Goal: Task Accomplishment & Management: Manage account settings

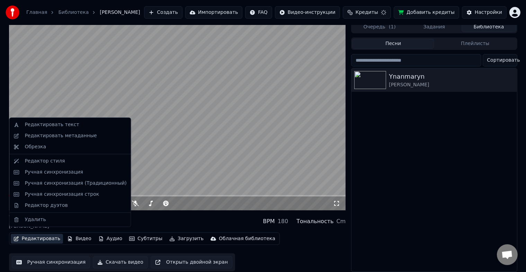
click at [68, 136] on div "Редактировать метаданные" at bounding box center [61, 135] width 72 height 7
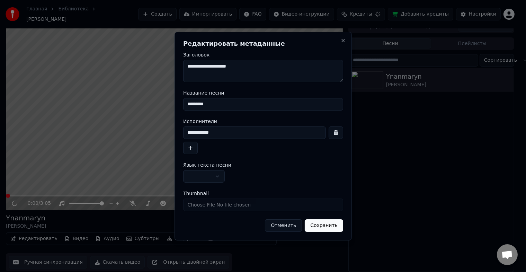
scroll to position [3, 0]
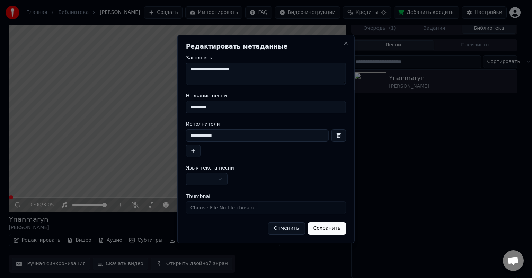
click at [248, 206] on input "Thumbnail" at bounding box center [266, 207] width 160 height 12
type input "**********"
click at [334, 228] on button "Сохранить" at bounding box center [327, 228] width 38 height 12
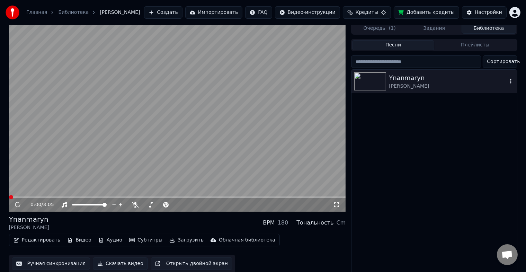
click at [372, 79] on img at bounding box center [371, 81] width 32 height 18
click at [373, 79] on img at bounding box center [371, 81] width 32 height 18
click at [34, 197] on span at bounding box center [177, 196] width 337 height 1
click at [372, 82] on img at bounding box center [371, 81] width 32 height 18
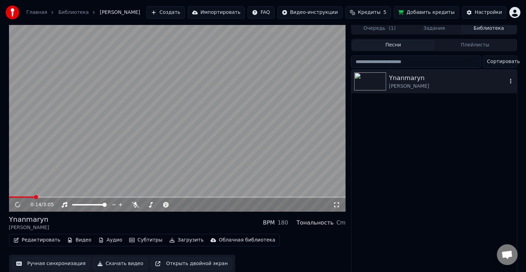
click at [372, 82] on img at bounding box center [371, 81] width 32 height 18
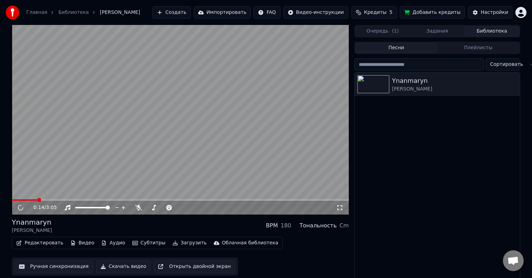
click at [379, 29] on button "Очередь ( 1 )" at bounding box center [383, 31] width 55 height 10
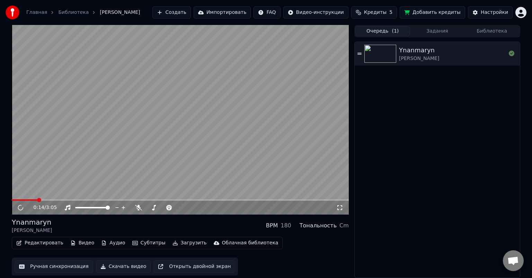
click at [387, 53] on img at bounding box center [381, 54] width 32 height 18
click at [21, 208] on icon at bounding box center [20, 207] width 3 height 4
click at [69, 10] on link "Библиотека" at bounding box center [73, 12] width 30 height 7
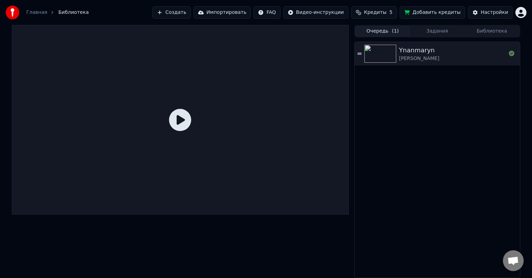
click at [69, 14] on span "Библиотека" at bounding box center [73, 12] width 30 height 7
click at [70, 10] on span "Библиотека" at bounding box center [73, 12] width 30 height 7
click at [12, 14] on img at bounding box center [13, 13] width 14 height 14
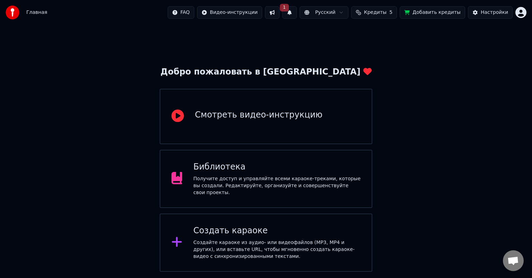
click at [274, 180] on div "Получите доступ и управляйте всеми караоке-треками, которые вы создали. Редакти…" at bounding box center [276, 185] width 167 height 21
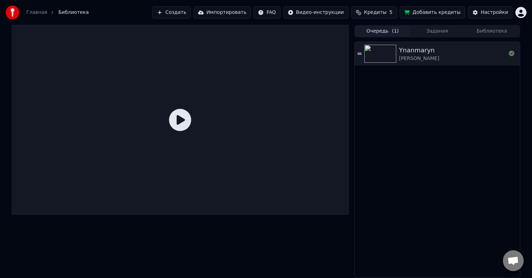
click at [381, 54] on img at bounding box center [381, 54] width 32 height 18
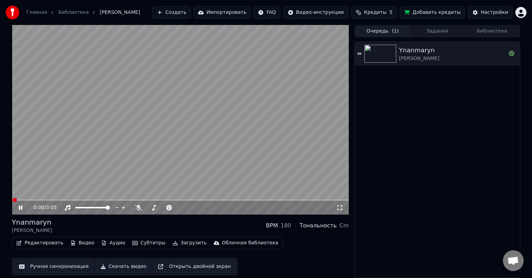
click at [382, 50] on img at bounding box center [381, 54] width 32 height 18
click at [20, 204] on div "0:03 / 3:05" at bounding box center [181, 207] width 332 height 7
click at [20, 208] on icon at bounding box center [25, 208] width 16 height 6
click at [291, 262] on div "Редактировать Видео Аудио Субтитры Загрузить Облачная библиотека Ручная синхрон…" at bounding box center [180, 256] width 337 height 39
click at [400, 182] on div "[PERSON_NAME]" at bounding box center [437, 160] width 165 height 236
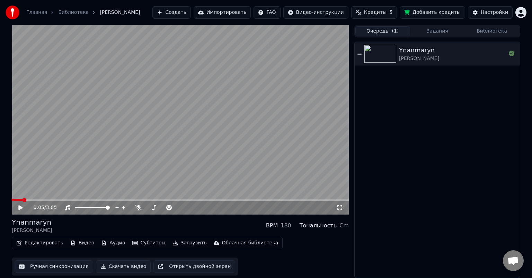
click at [78, 242] on button "Видео" at bounding box center [83, 243] width 30 height 10
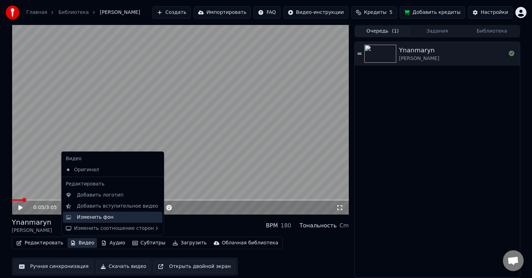
click at [103, 219] on div "Изменить фон" at bounding box center [95, 217] width 37 height 7
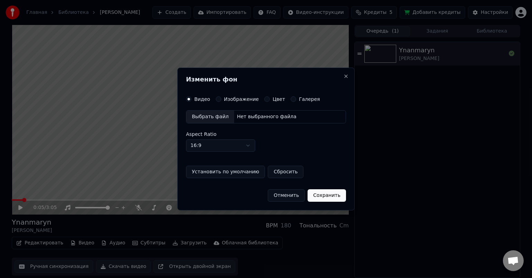
click at [224, 97] on label "Изображение" at bounding box center [241, 99] width 35 height 5
click at [221, 97] on button "Изображение" at bounding box center [219, 99] width 6 height 6
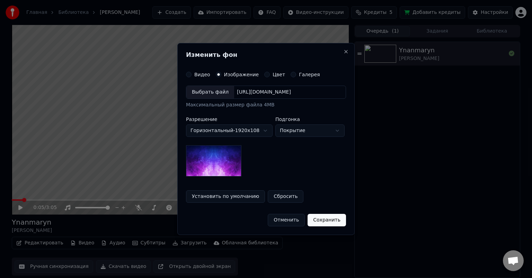
click at [261, 129] on body "**********" at bounding box center [266, 139] width 532 height 278
click at [291, 73] on button "Галерея" at bounding box center [294, 75] width 6 height 6
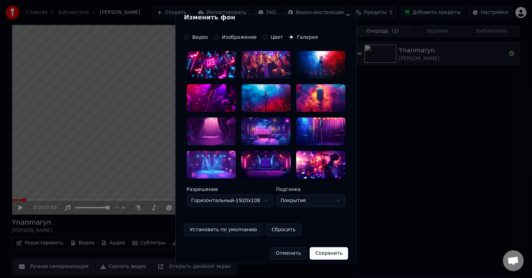
scroll to position [12, 0]
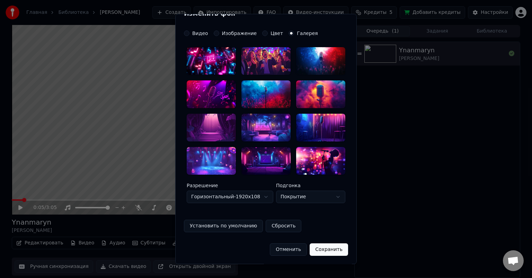
click at [264, 195] on body "**********" at bounding box center [266, 139] width 532 height 278
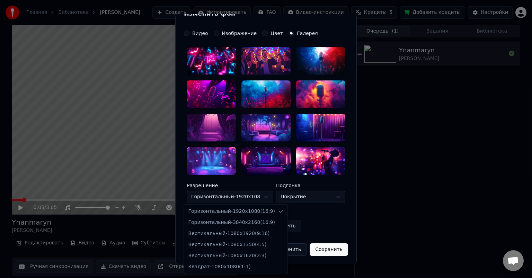
click at [264, 195] on body "**********" at bounding box center [266, 139] width 532 height 278
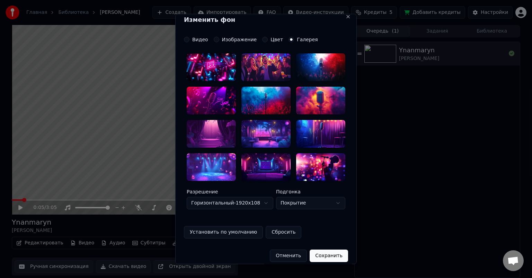
scroll to position [0, 0]
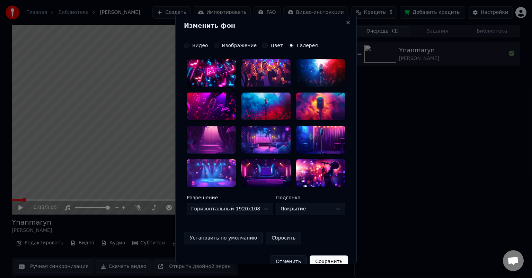
click at [222, 46] on label "Изображение" at bounding box center [239, 45] width 35 height 5
click at [218, 46] on button "Изображение" at bounding box center [217, 46] width 6 height 6
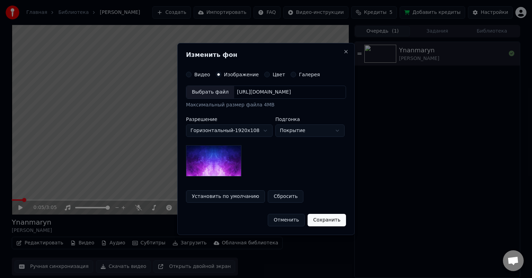
click at [210, 91] on div "Выбрать файл" at bounding box center [210, 92] width 48 height 12
click at [266, 91] on div "[URL][DOMAIN_NAME]" at bounding box center [264, 92] width 60 height 7
click at [259, 175] on div "**********" at bounding box center [266, 131] width 160 height 91
click at [240, 194] on button "Установить по умолчанию" at bounding box center [225, 196] width 79 height 12
click at [277, 167] on div "**********" at bounding box center [266, 131] width 160 height 91
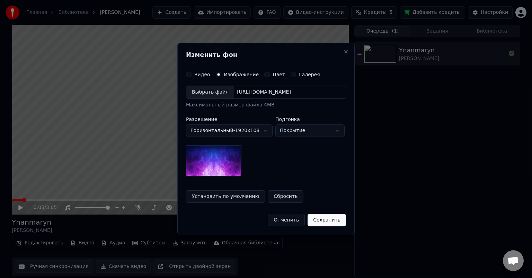
click at [291, 132] on body "**********" at bounding box center [266, 139] width 532 height 278
click at [298, 130] on body "**********" at bounding box center [266, 139] width 532 height 278
select select "*****"
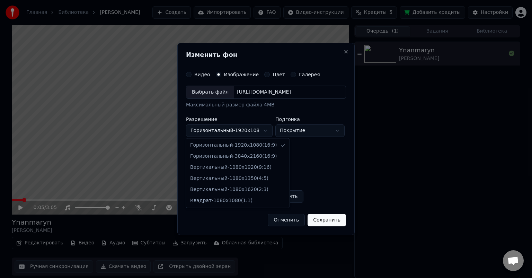
click at [255, 128] on body "**********" at bounding box center [266, 139] width 532 height 278
click at [250, 133] on body "**********" at bounding box center [266, 139] width 532 height 278
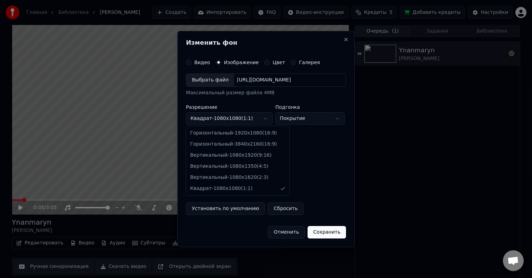
click at [247, 116] on body "**********" at bounding box center [266, 139] width 532 height 278
select select "*********"
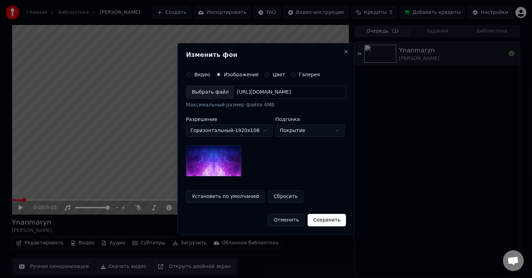
click at [271, 90] on div "[URL][DOMAIN_NAME]" at bounding box center [264, 92] width 60 height 7
click at [332, 217] on button "Сохранить" at bounding box center [327, 220] width 38 height 12
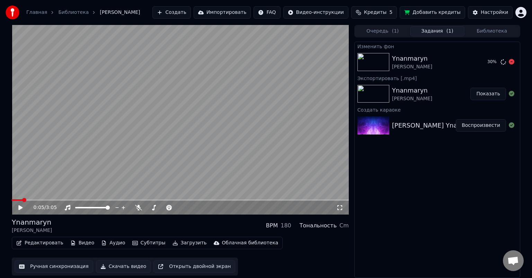
click at [513, 64] on icon at bounding box center [512, 62] width 6 height 6
click at [378, 90] on img at bounding box center [374, 94] width 32 height 18
click at [489, 90] on button "Показать" at bounding box center [489, 94] width 36 height 12
click at [489, 93] on button "Показать" at bounding box center [489, 94] width 36 height 12
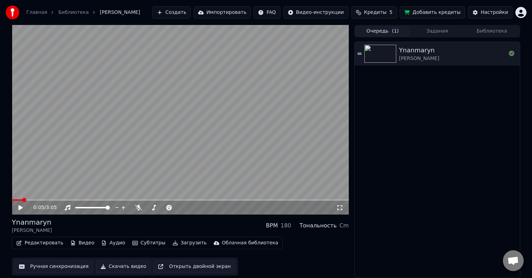
click at [391, 28] on button "Очередь ( 1 )" at bounding box center [383, 31] width 55 height 10
click at [434, 59] on div "[PERSON_NAME]" at bounding box center [452, 53] width 107 height 17
click at [389, 56] on img at bounding box center [381, 54] width 32 height 18
click at [376, 54] on img at bounding box center [381, 54] width 32 height 18
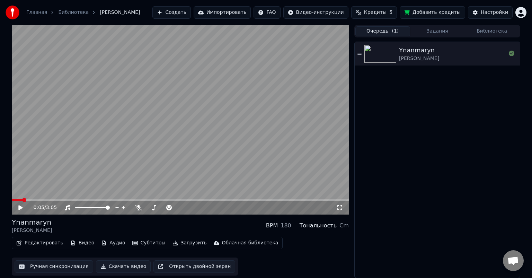
click at [360, 54] on icon at bounding box center [360, 54] width 4 height 2
click at [392, 54] on img at bounding box center [381, 54] width 32 height 18
click at [20, 207] on icon at bounding box center [20, 207] width 4 height 5
click at [20, 207] on icon at bounding box center [25, 208] width 16 height 6
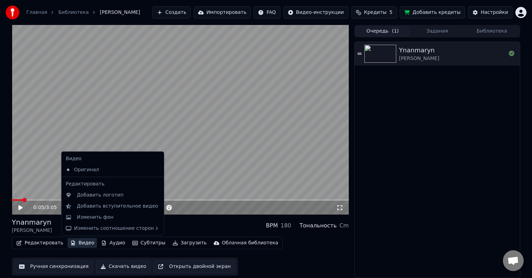
click at [78, 243] on button "Видео" at bounding box center [83, 243] width 30 height 10
click at [109, 215] on div "Изменить фон" at bounding box center [118, 217] width 83 height 7
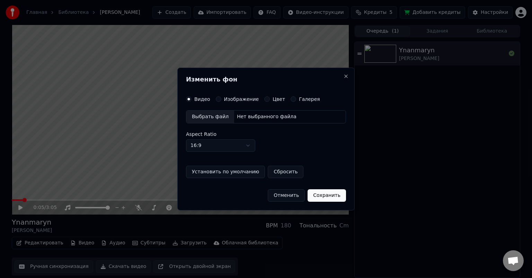
click at [212, 117] on div "Выбрать файл" at bounding box center [210, 117] width 48 height 12
click at [327, 195] on button "Сохранить" at bounding box center [327, 195] width 38 height 12
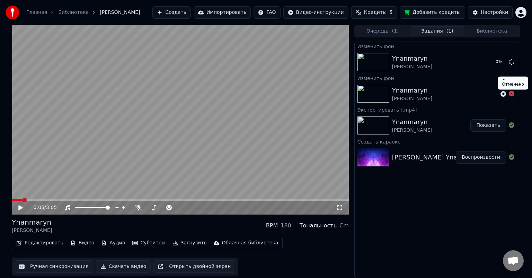
click at [513, 93] on icon at bounding box center [512, 94] width 6 height 6
click at [511, 94] on icon at bounding box center [512, 94] width 6 height 6
click at [512, 93] on icon at bounding box center [512, 94] width 6 height 6
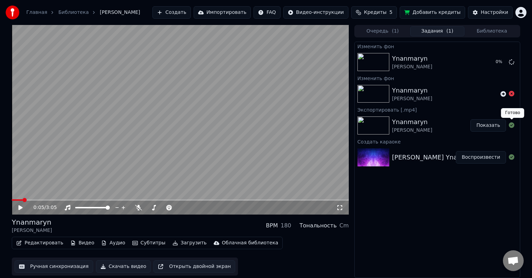
click at [513, 125] on icon at bounding box center [512, 125] width 6 height 6
click at [375, 60] on img at bounding box center [374, 62] width 32 height 18
click at [513, 61] on icon at bounding box center [512, 62] width 6 height 6
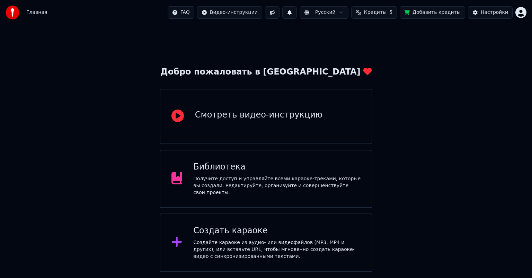
click at [273, 180] on div "Получите доступ и управляйте всеми караоке-треками, которые вы создали. Редакти…" at bounding box center [276, 185] width 167 height 21
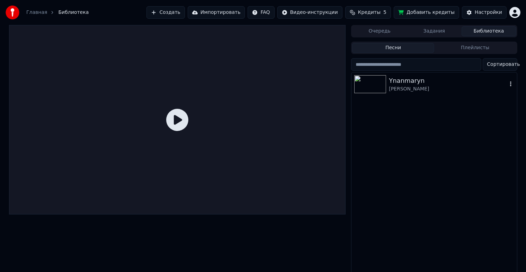
click at [375, 84] on img at bounding box center [371, 84] width 32 height 18
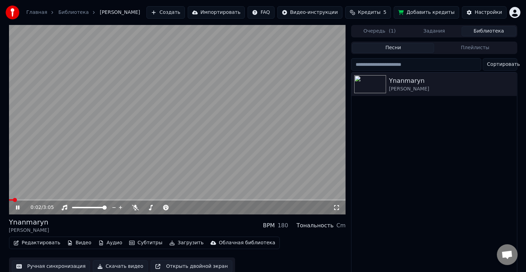
click at [17, 205] on icon at bounding box center [23, 208] width 16 height 6
click at [40, 244] on button "Редактировать" at bounding box center [37, 243] width 53 height 10
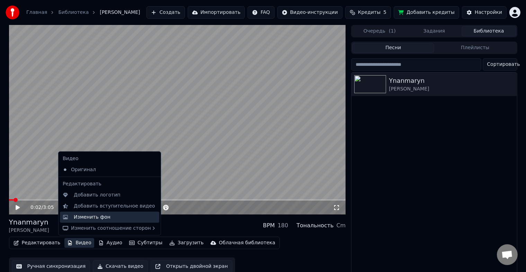
click at [102, 219] on div "Изменить фон" at bounding box center [92, 217] width 37 height 7
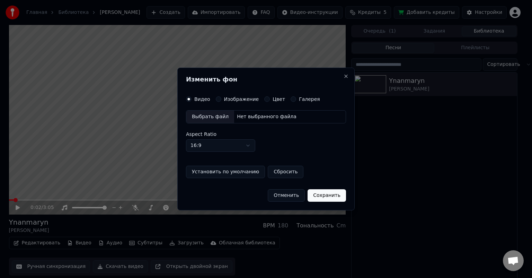
click at [221, 97] on div "Изображение" at bounding box center [237, 99] width 43 height 6
click at [219, 100] on div "Изображение" at bounding box center [237, 99] width 43 height 6
click at [216, 99] on button "Изображение" at bounding box center [219, 99] width 6 height 6
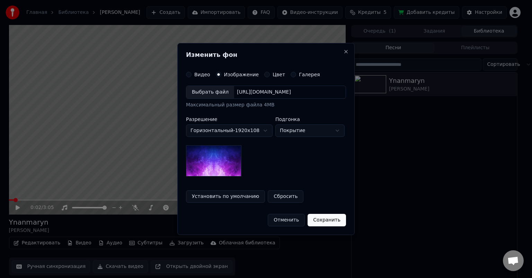
click at [294, 90] on div "[URL][DOMAIN_NAME]" at bounding box center [264, 92] width 60 height 7
click at [213, 90] on div "Выбрать файл" at bounding box center [210, 92] width 48 height 12
click at [277, 155] on div "**********" at bounding box center [266, 131] width 160 height 91
click at [258, 130] on body "**********" at bounding box center [263, 139] width 526 height 278
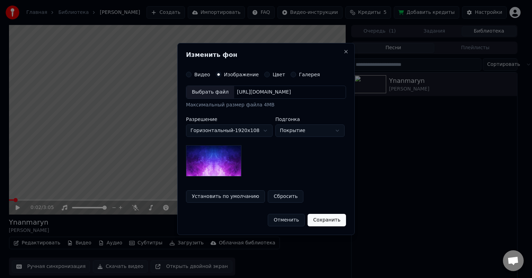
click at [224, 161] on img at bounding box center [213, 160] width 55 height 31
click at [273, 75] on label "Цвет" at bounding box center [279, 74] width 12 height 5
click at [269, 75] on button "Цвет" at bounding box center [267, 75] width 6 height 6
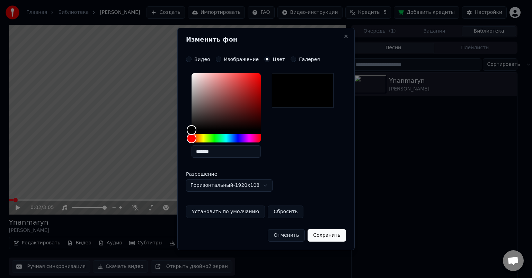
click at [292, 58] on div "Галерея" at bounding box center [305, 59] width 29 height 6
click at [291, 60] on button "Галерея" at bounding box center [294, 59] width 6 height 6
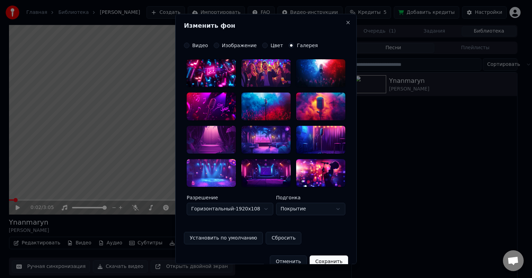
click at [295, 206] on body "**********" at bounding box center [263, 139] width 526 height 278
click at [272, 239] on button "Сбросить" at bounding box center [284, 238] width 36 height 12
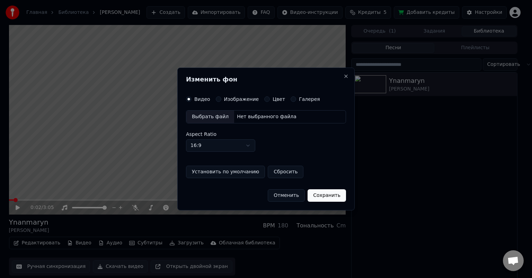
click at [224, 100] on label "Изображение" at bounding box center [241, 99] width 35 height 5
click at [221, 100] on button "Изображение" at bounding box center [219, 99] width 6 height 6
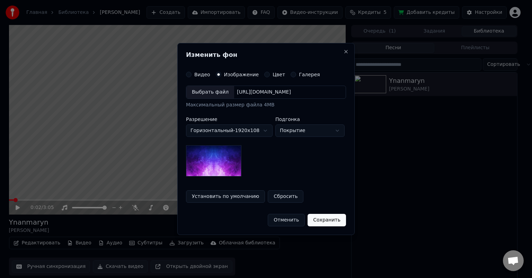
click at [218, 91] on div "Выбрать файл" at bounding box center [210, 92] width 48 height 12
click at [201, 93] on div "Выбрать файл" at bounding box center [210, 92] width 48 height 12
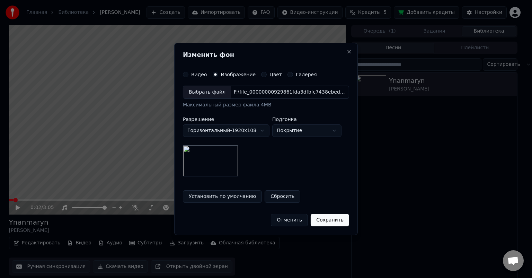
click at [214, 92] on div "Выбрать файл" at bounding box center [207, 92] width 48 height 12
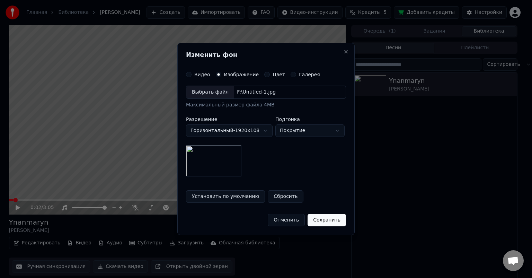
click at [220, 159] on img at bounding box center [213, 160] width 55 height 31
click at [331, 219] on button "Сохранить" at bounding box center [327, 220] width 38 height 12
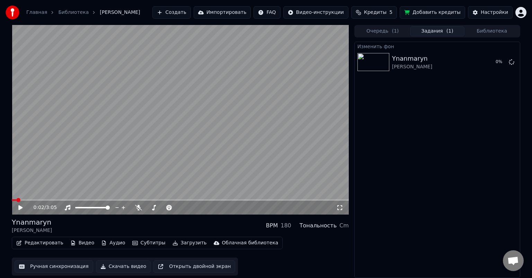
click at [378, 32] on button "Очередь ( 1 )" at bounding box center [383, 31] width 55 height 10
click at [431, 32] on button "Задания ( 1 )" at bounding box center [437, 31] width 55 height 10
click at [340, 209] on icon at bounding box center [339, 208] width 7 height 6
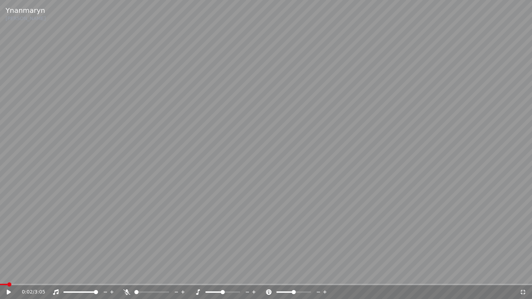
click at [525, 278] on icon at bounding box center [523, 293] width 7 height 6
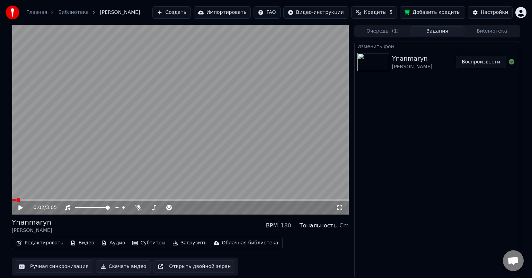
click at [487, 65] on button "Воспроизвести" at bounding box center [481, 62] width 50 height 12
click at [339, 208] on icon at bounding box center [339, 208] width 7 height 6
click at [20, 207] on icon at bounding box center [25, 208] width 16 height 6
click at [157, 183] on video at bounding box center [180, 120] width 337 height 190
click at [19, 206] on icon at bounding box center [20, 207] width 3 height 4
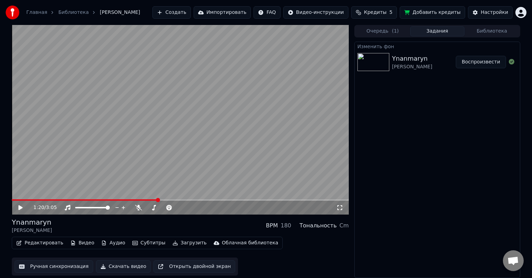
click at [19, 206] on icon at bounding box center [20, 207] width 4 height 5
click at [19, 206] on icon at bounding box center [20, 207] width 3 height 4
click at [45, 244] on button "Редактировать" at bounding box center [40, 243] width 53 height 10
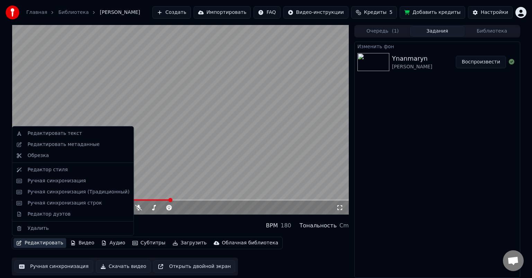
click at [159, 130] on video at bounding box center [180, 120] width 337 height 190
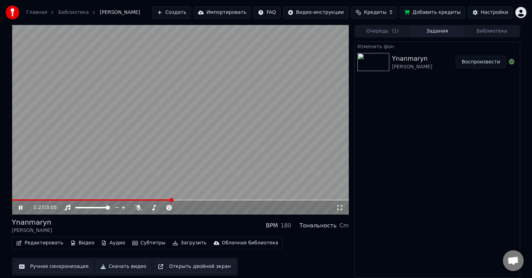
click at [86, 243] on button "Видео" at bounding box center [83, 243] width 30 height 10
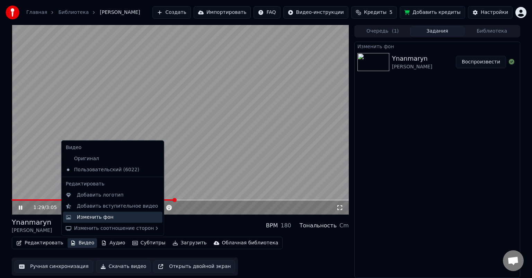
click at [97, 218] on div "Изменить фон" at bounding box center [95, 217] width 37 height 7
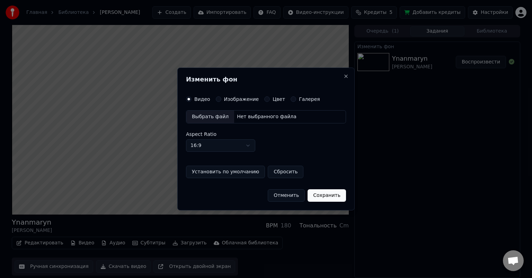
click at [244, 98] on label "Изображение" at bounding box center [241, 99] width 35 height 5
click at [221, 98] on button "Изображение" at bounding box center [219, 99] width 6 height 6
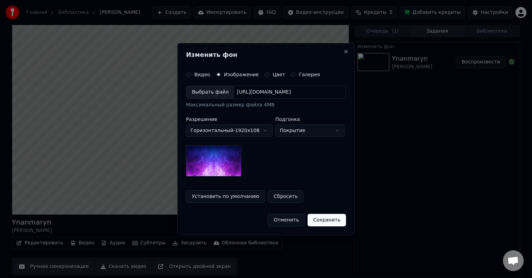
click at [273, 92] on div "[URL][DOMAIN_NAME]" at bounding box center [264, 92] width 60 height 7
click at [335, 221] on button "Сохранить" at bounding box center [327, 220] width 38 height 12
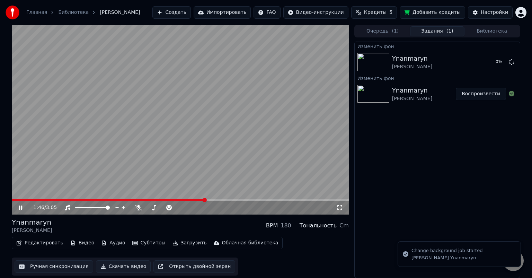
click at [21, 205] on icon at bounding box center [25, 208] width 16 height 6
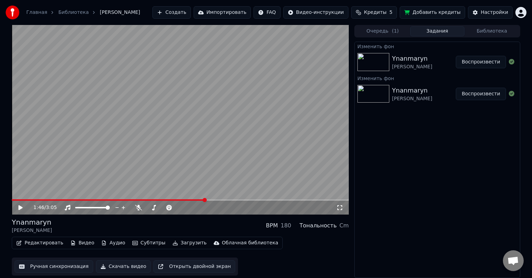
click at [488, 62] on button "Воспроизвести" at bounding box center [481, 62] width 50 height 12
click at [342, 208] on icon at bounding box center [339, 208] width 7 height 6
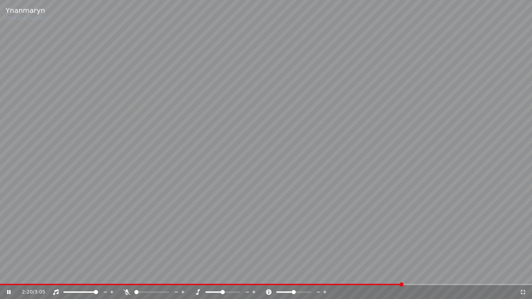
click at [523, 278] on icon at bounding box center [523, 293] width 7 height 6
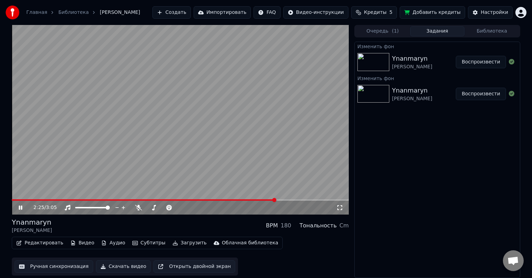
click at [20, 205] on icon at bounding box center [25, 208] width 16 height 6
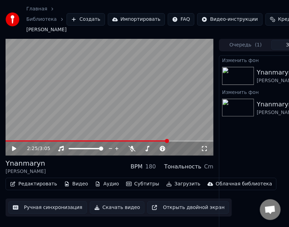
click at [11, 151] on icon at bounding box center [19, 149] width 16 height 6
click at [14, 147] on video at bounding box center [110, 97] width 208 height 117
click at [13, 142] on span at bounding box center [10, 140] width 8 height 1
click at [14, 151] on icon at bounding box center [14, 148] width 4 height 5
click at [14, 151] on icon at bounding box center [19, 149] width 16 height 6
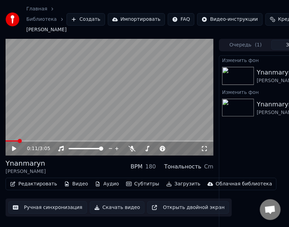
click at [14, 151] on icon at bounding box center [14, 148] width 4 height 5
click at [14, 151] on icon at bounding box center [19, 149] width 16 height 6
click at [14, 151] on icon at bounding box center [14, 148] width 4 height 5
click at [14, 151] on icon at bounding box center [19, 149] width 16 height 6
